Goal: Transaction & Acquisition: Purchase product/service

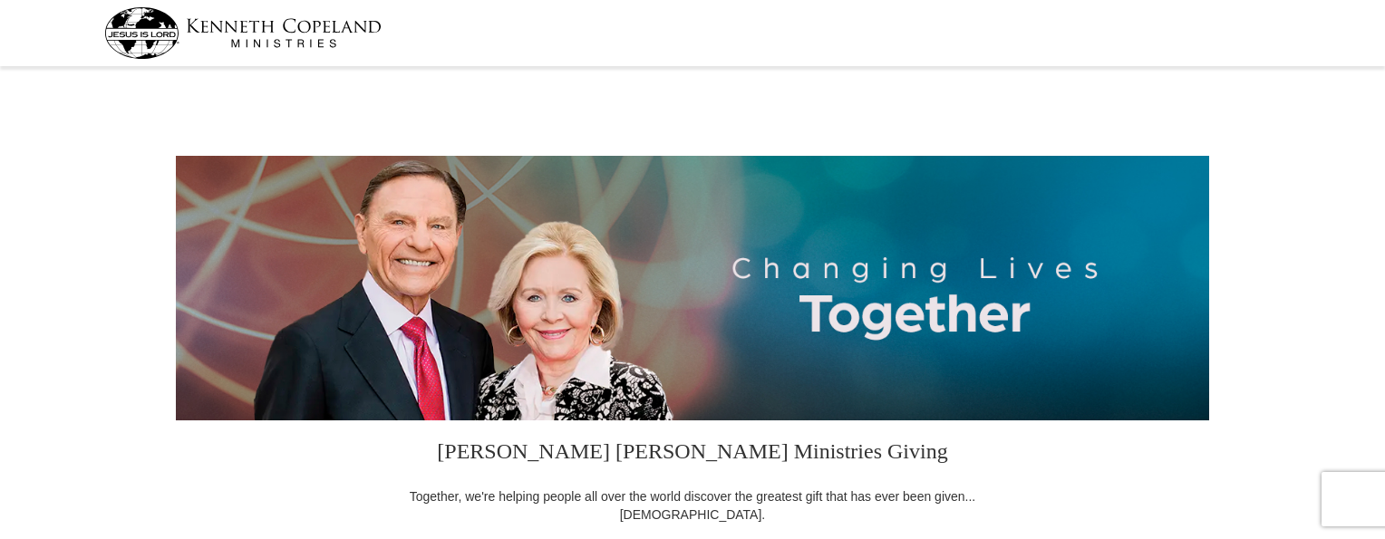
select select "[GEOGRAPHIC_DATA]"
click at [903, 437] on h3 "[PERSON_NAME] [PERSON_NAME] Ministries Giving" at bounding box center [692, 453] width 589 height 67
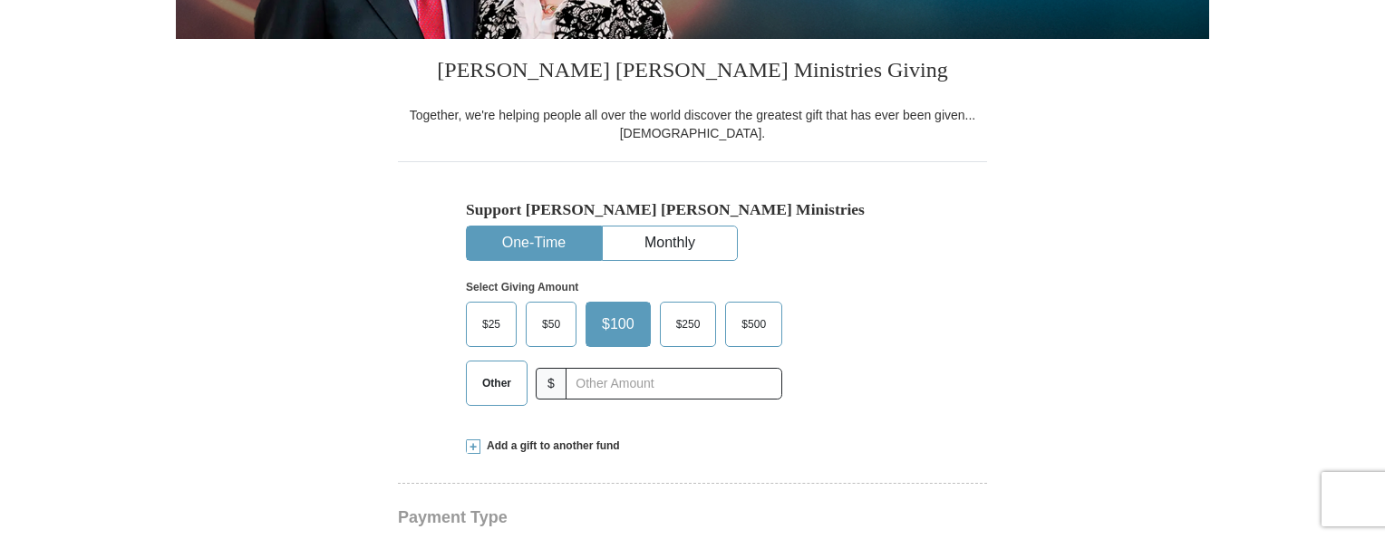
scroll to position [388, 0]
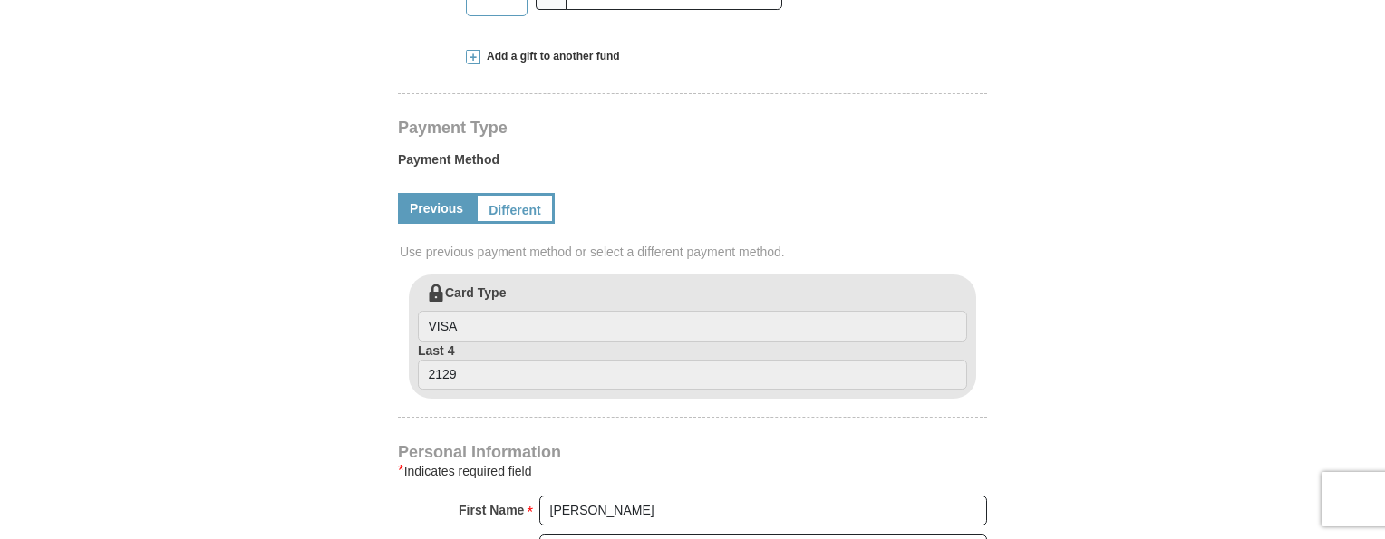
scroll to position [769, 0]
click at [504, 211] on link "Different" at bounding box center [513, 210] width 76 height 31
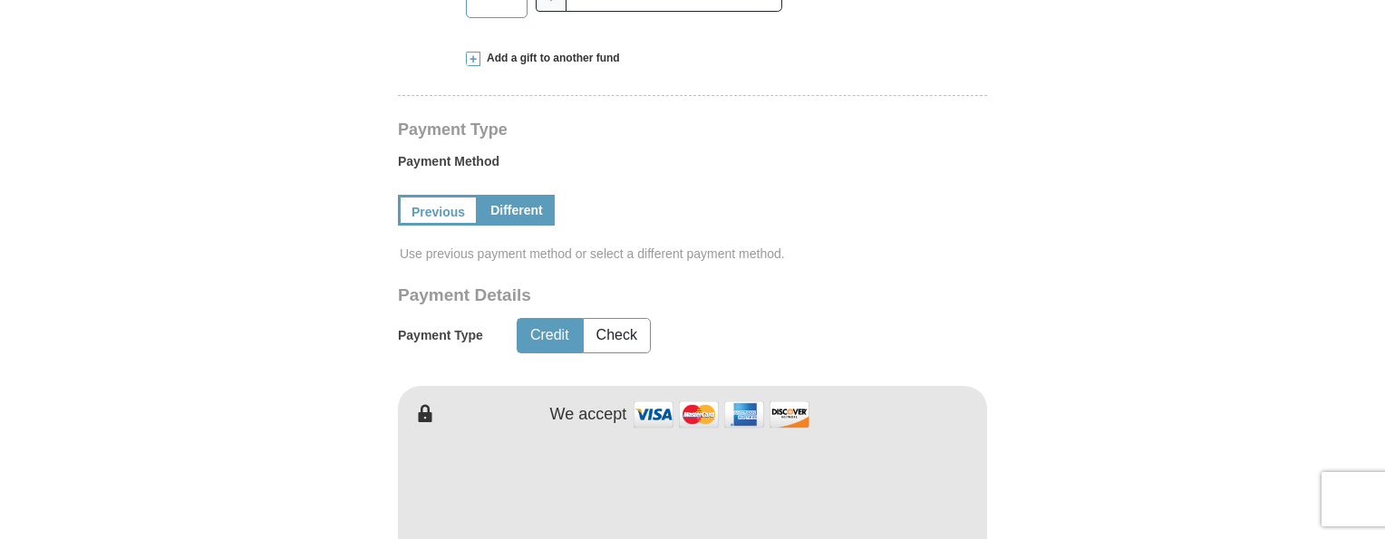
click at [240, 445] on form "[PERSON_NAME] [PERSON_NAME] Ministries Giving Together, we're helping people al…" at bounding box center [692, 370] width 1033 height 2135
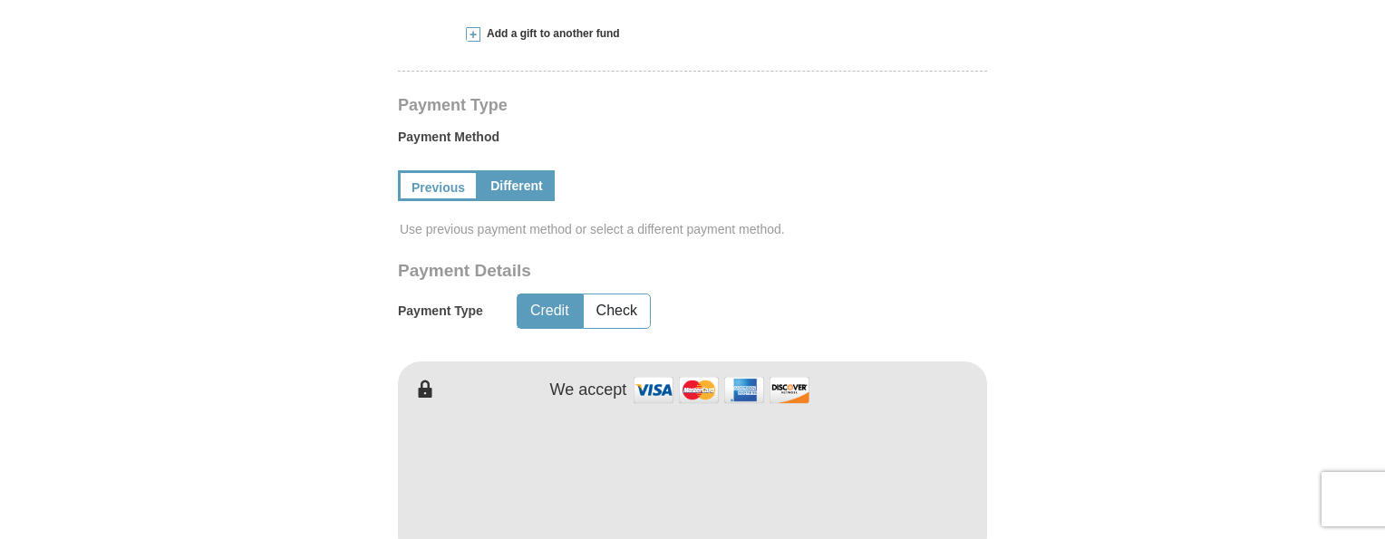
scroll to position [790, 0]
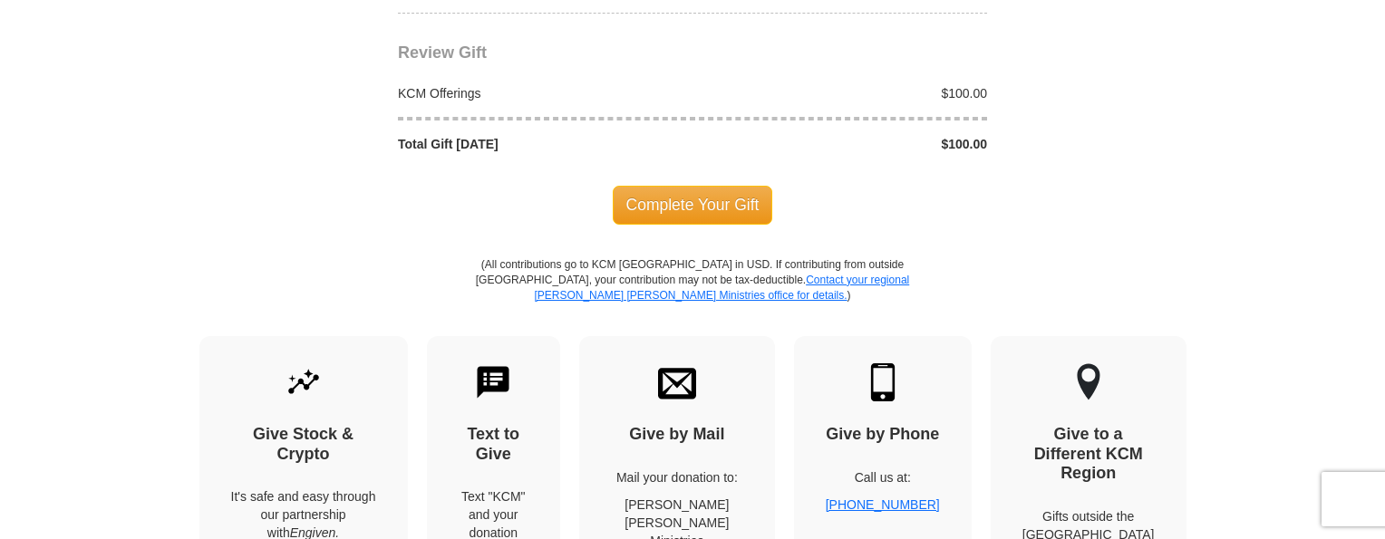
scroll to position [1873, 0]
click at [965, 89] on div "$100.00" at bounding box center [844, 91] width 304 height 18
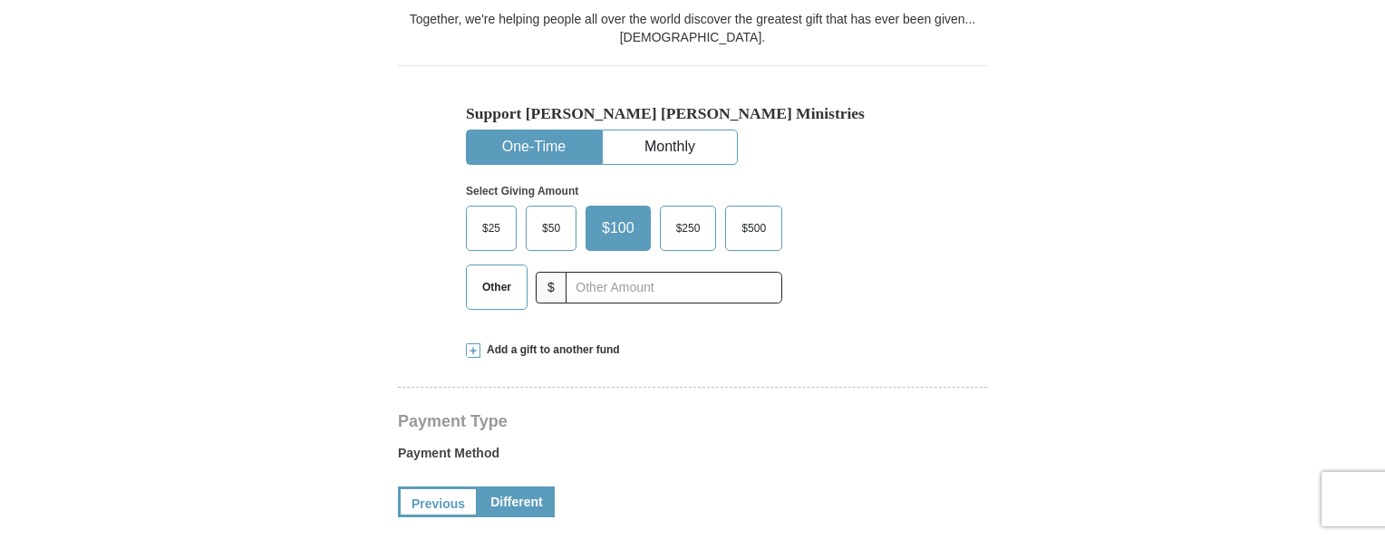
scroll to position [457, 0]
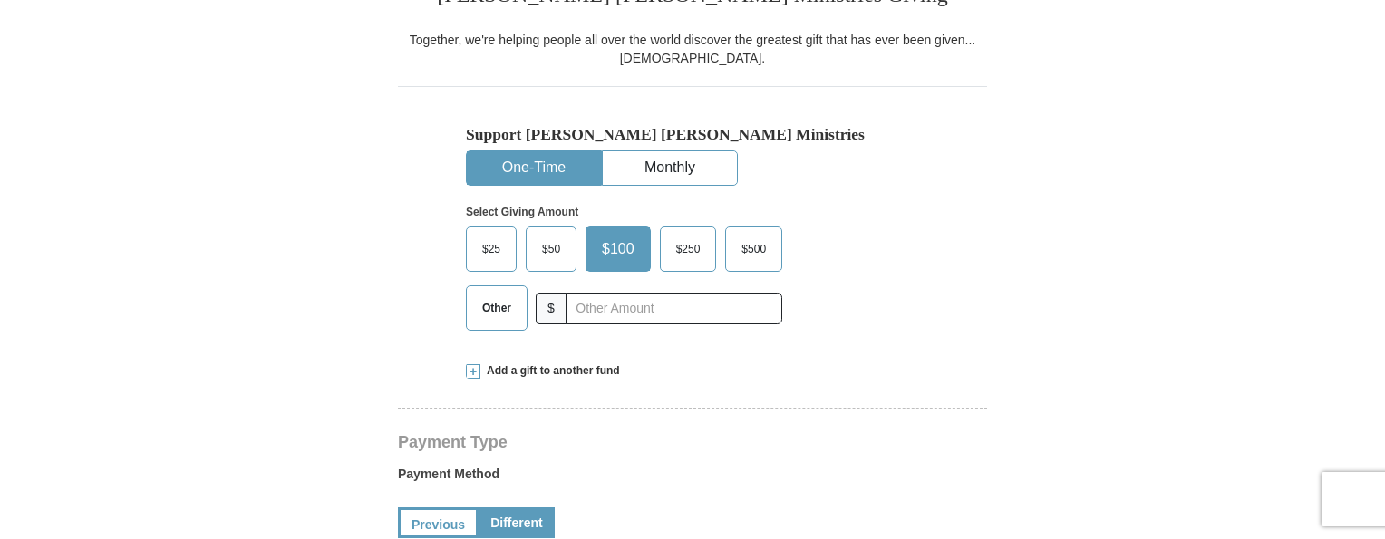
click at [547, 244] on span "$50" at bounding box center [551, 249] width 36 height 27
click at [0, 0] on input "$50" at bounding box center [0, 0] width 0 height 0
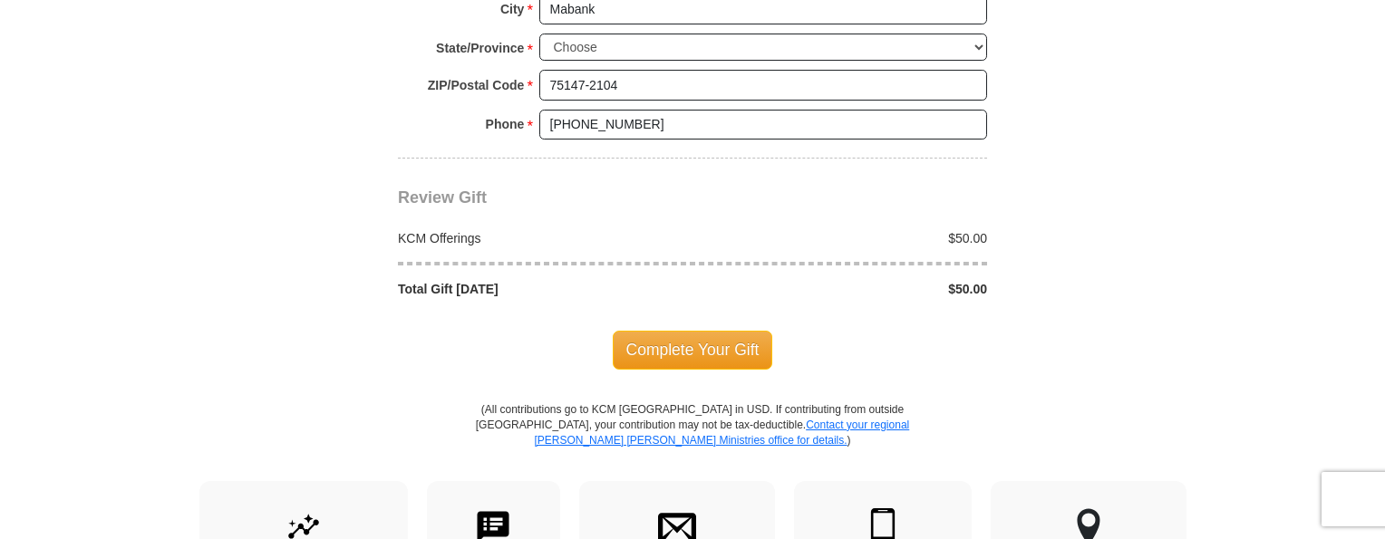
scroll to position [1739, 0]
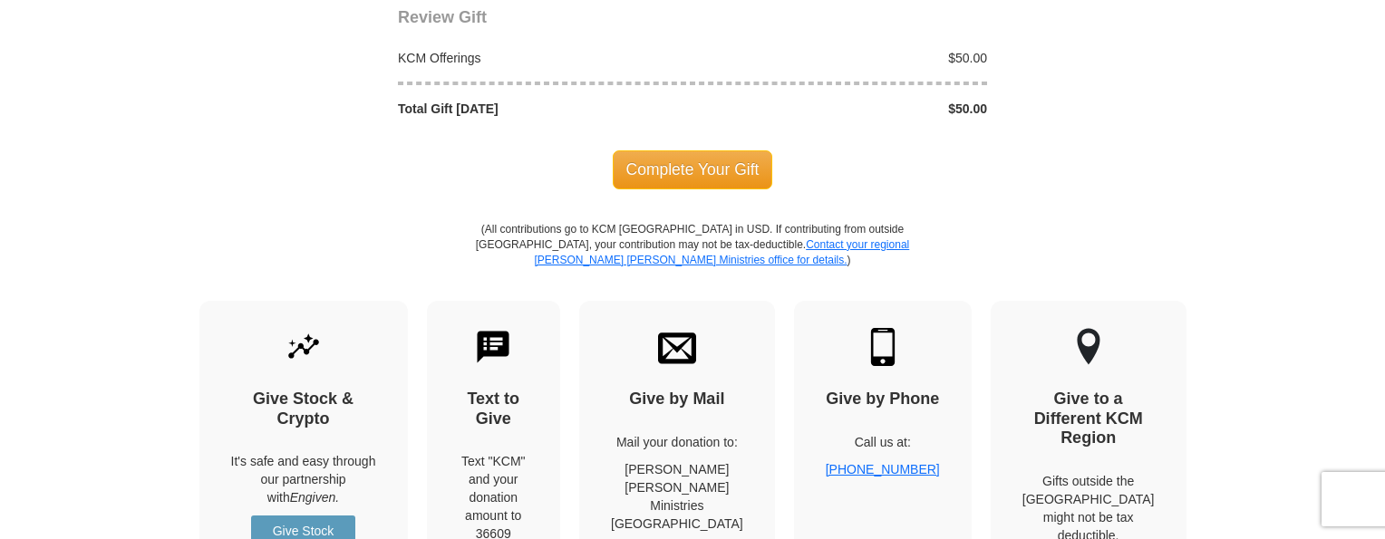
scroll to position [1906, 0]
click at [663, 155] on span "Complete Your Gift" at bounding box center [693, 169] width 160 height 38
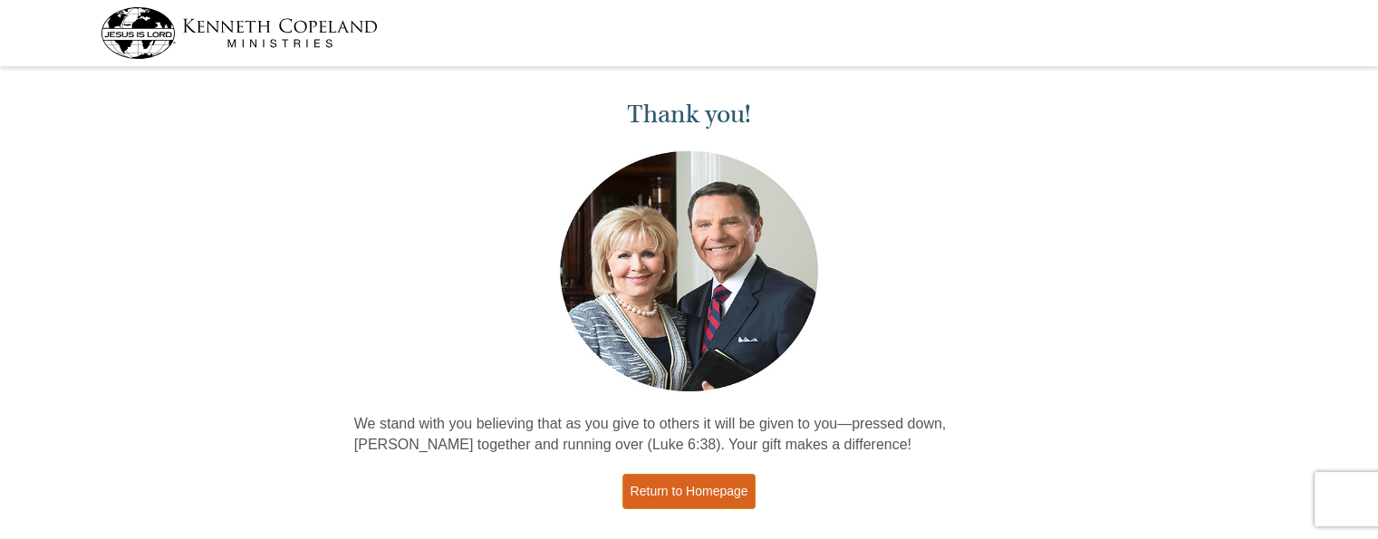
click at [692, 492] on link "Return to Homepage" at bounding box center [689, 491] width 134 height 35
